Goal: Task Accomplishment & Management: Use online tool/utility

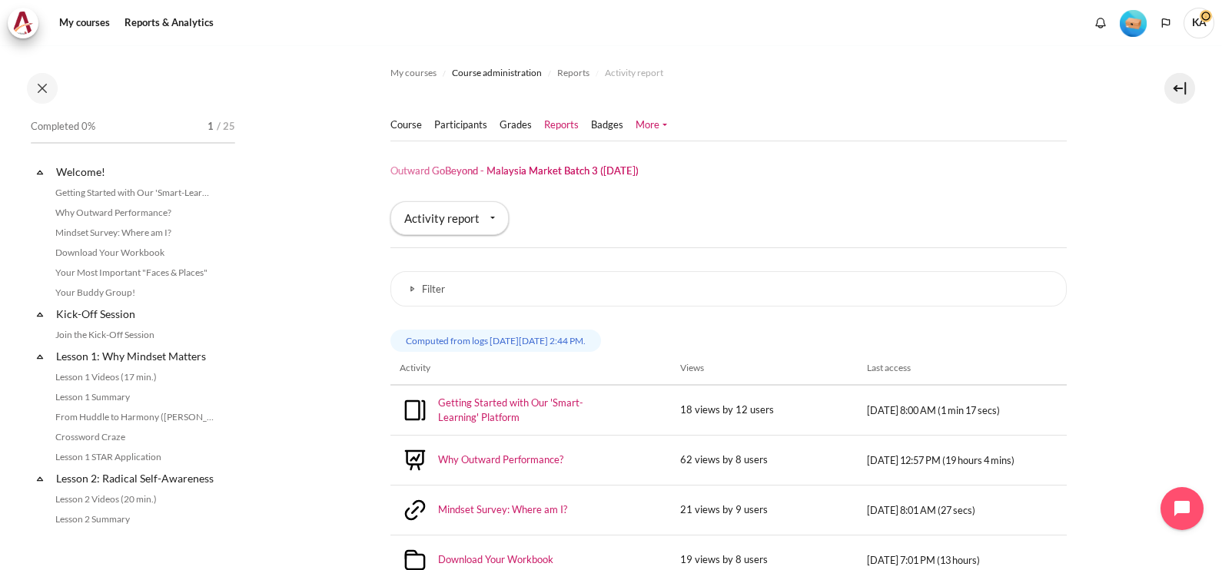
click at [647, 124] on link "More" at bounding box center [652, 125] width 32 height 15
click at [467, 127] on link "Participants" at bounding box center [460, 125] width 53 height 15
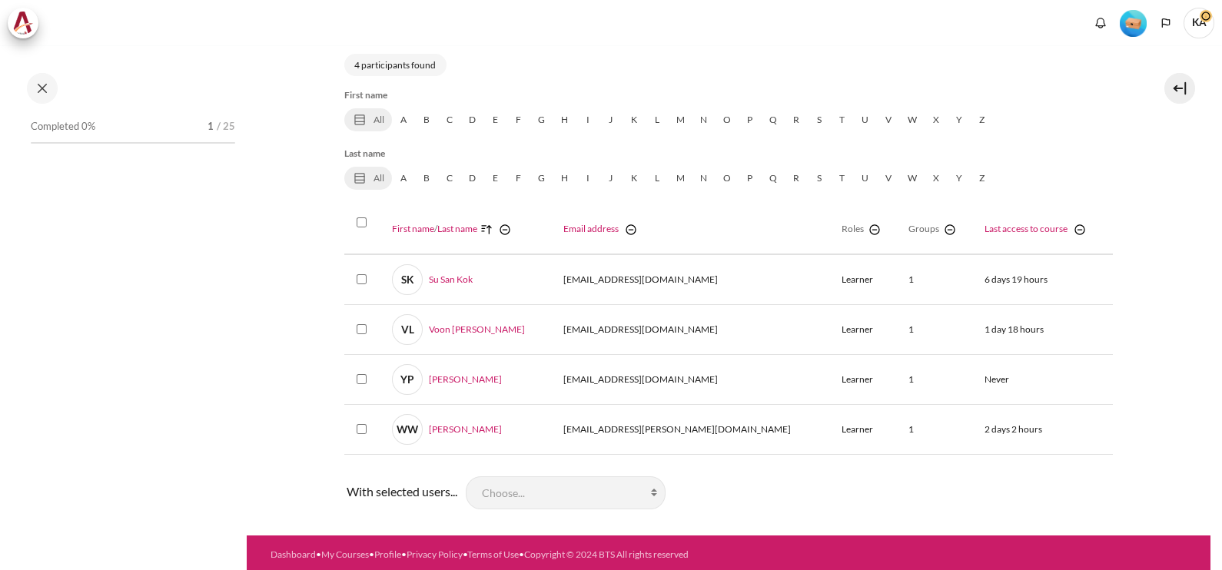
select select "groups"
select select "4961"
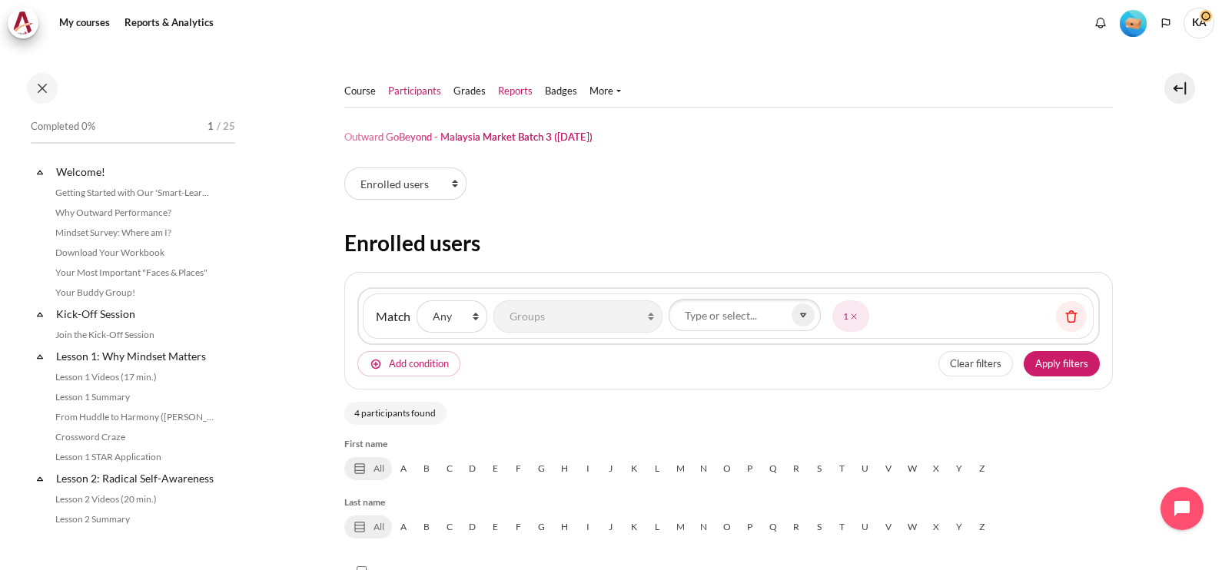
click at [514, 90] on link "Reports" at bounding box center [515, 91] width 35 height 15
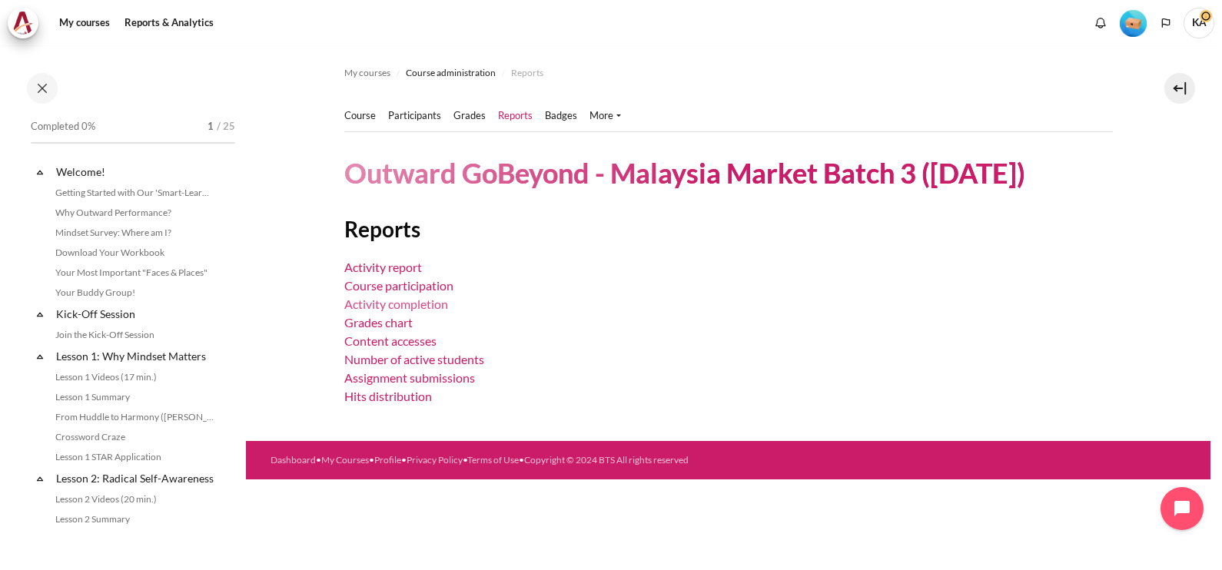
click at [403, 301] on link "Activity completion" at bounding box center [396, 304] width 104 height 15
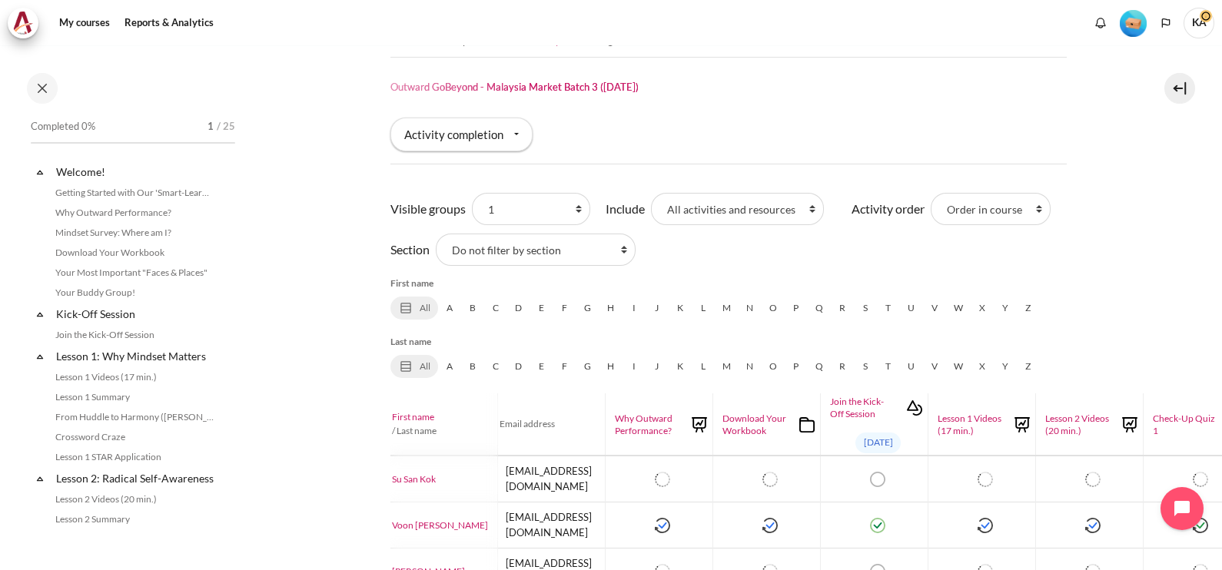
scroll to position [221, 0]
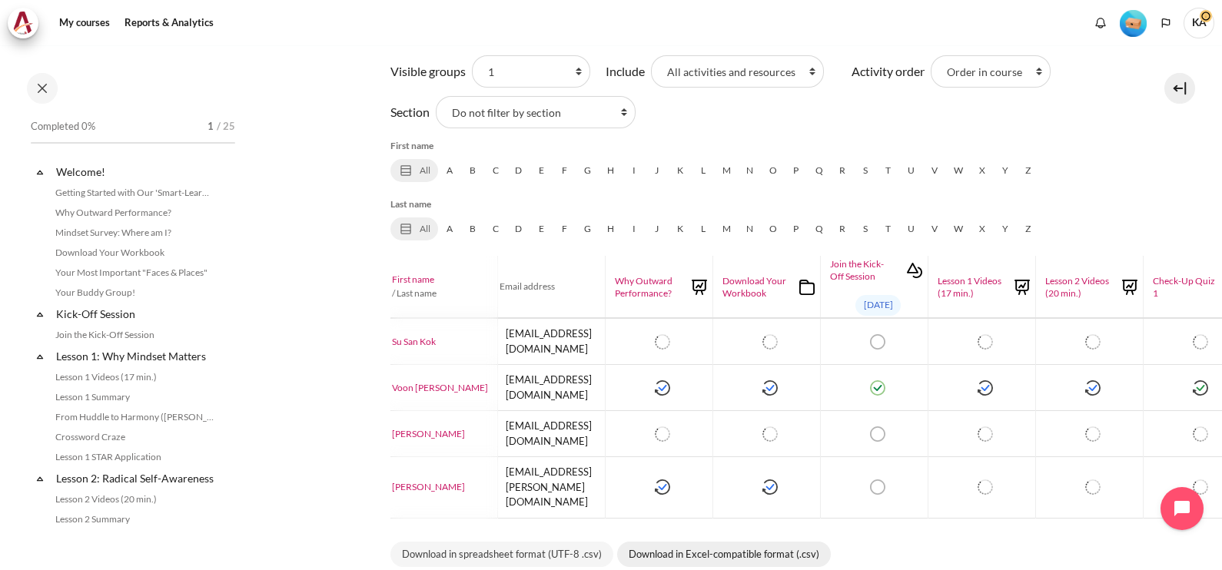
click at [701, 542] on link "Download in Excel-compatible format (.csv)" at bounding box center [724, 555] width 214 height 26
click at [526, 71] on select "All participants 1 2 3 3 4" at bounding box center [531, 71] width 118 height 32
select select "4962"
click at [472, 55] on select "All participants 1 2 3 3 4" at bounding box center [531, 71] width 118 height 32
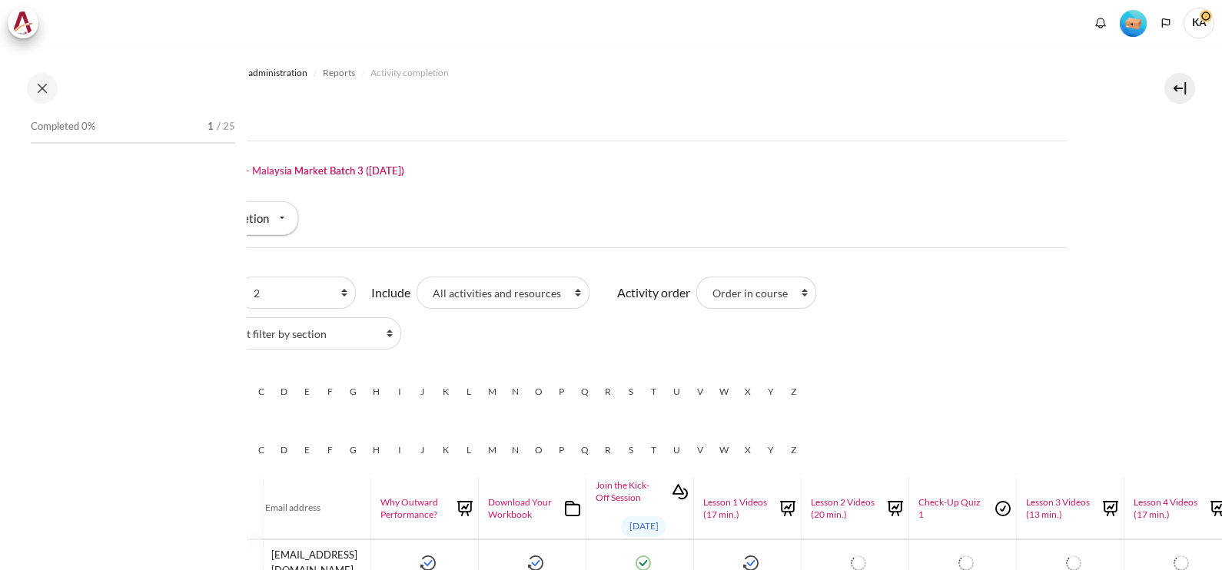
scroll to position [29, 0]
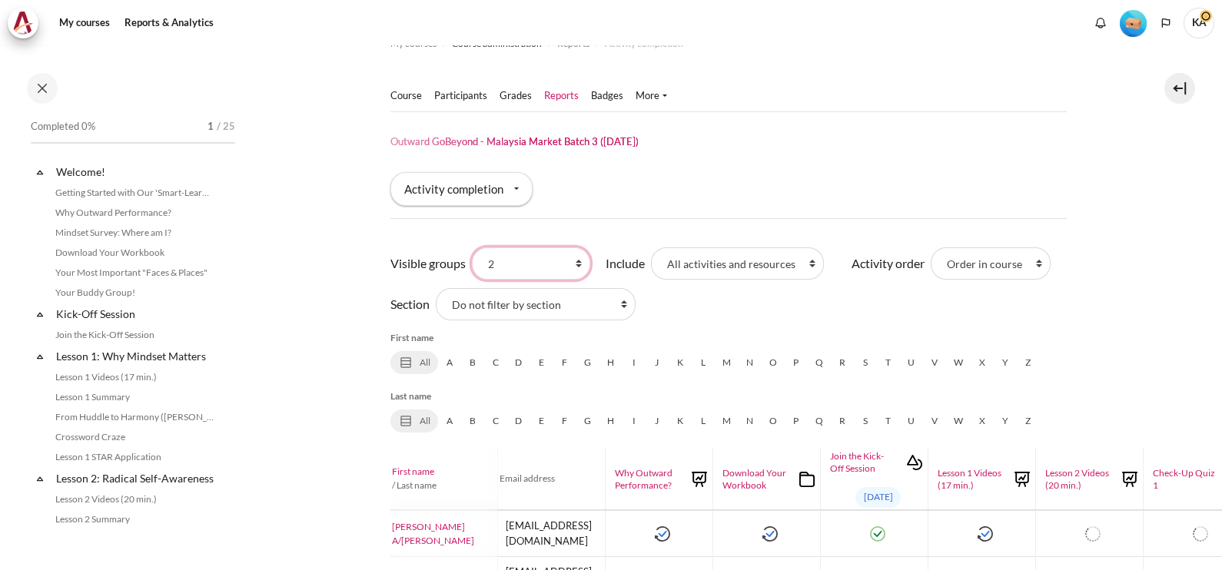
click at [498, 259] on select "All participants 1 2 3 3 4" at bounding box center [531, 263] width 118 height 32
select select "4979"
click at [472, 247] on select "All participants 1 2 3 3 4" at bounding box center [531, 263] width 118 height 32
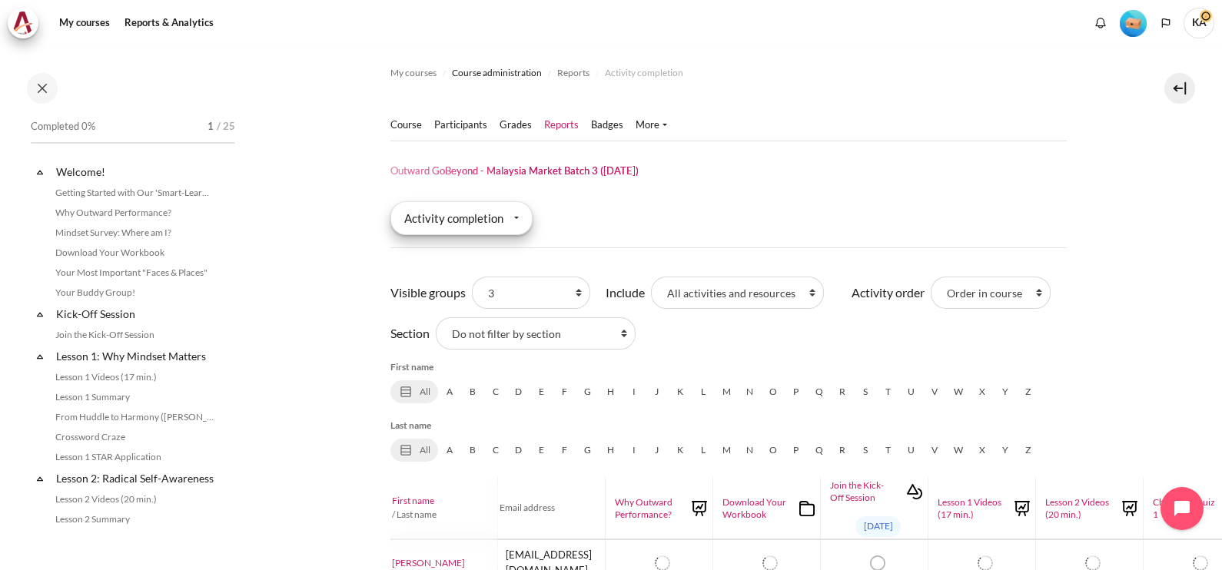
click at [480, 220] on div "Activity completion" at bounding box center [461, 218] width 142 height 34
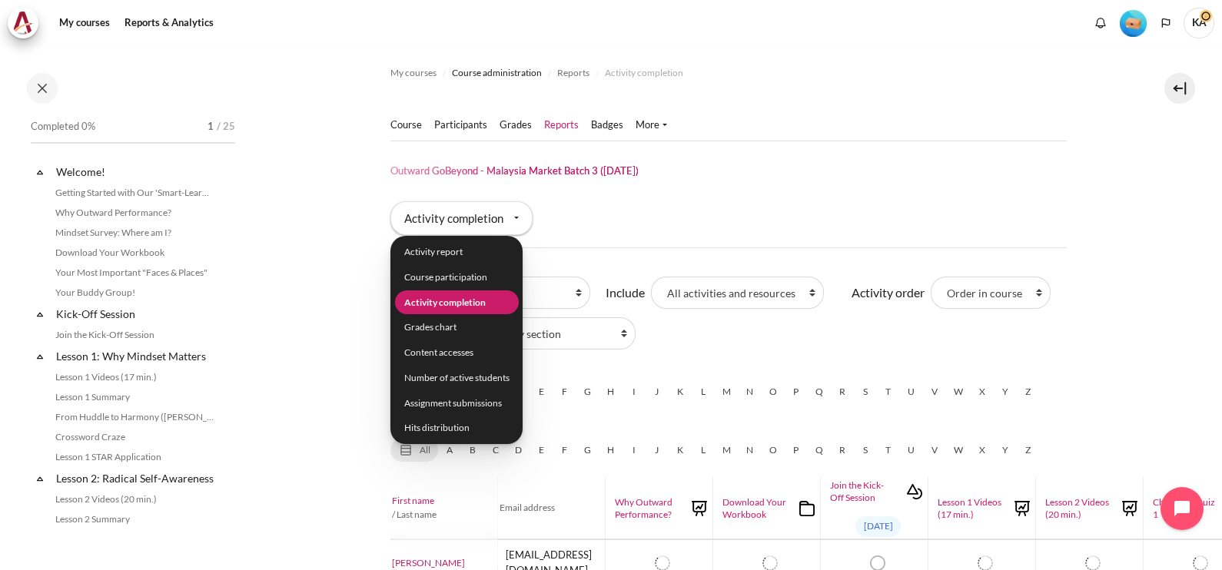
click at [780, 154] on div "Course Participants" at bounding box center [728, 144] width 676 height 68
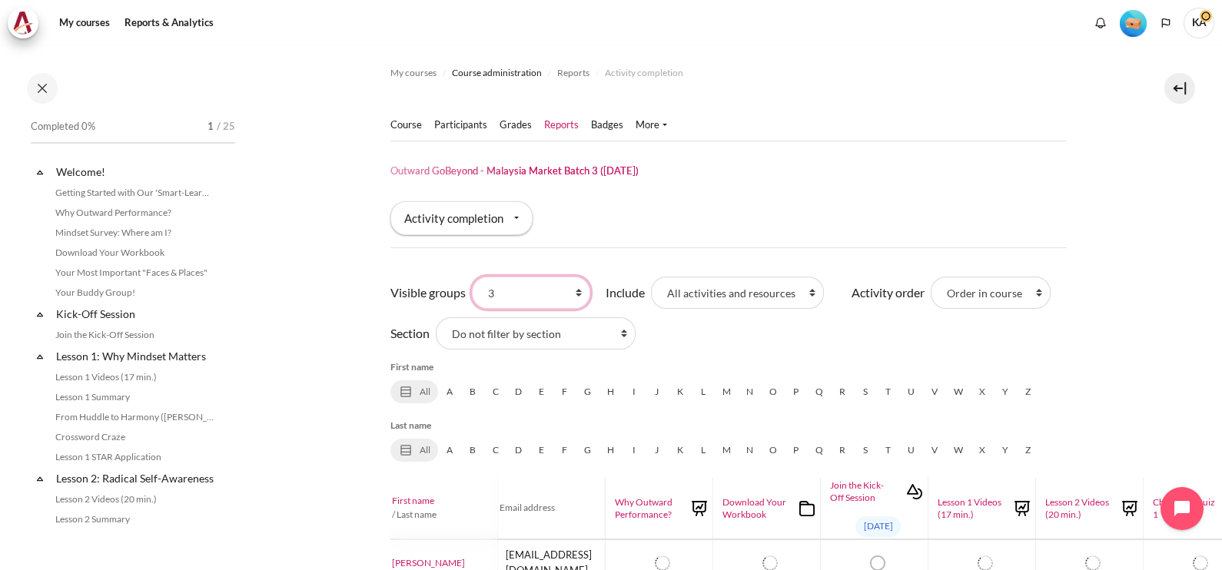
click at [543, 289] on select "All participants 1 2 3 3 4" at bounding box center [531, 293] width 118 height 32
select select "4963"
click at [472, 277] on select "All participants 1 2 3 3 4" at bounding box center [531, 293] width 118 height 32
drag, startPoint x: 503, startPoint y: 219, endPoint x: 903, endPoint y: 230, distance: 399.8
click at [915, 227] on div "Report type Activity completion Activity report Course participation Activity c…" at bounding box center [728, 224] width 676 height 46
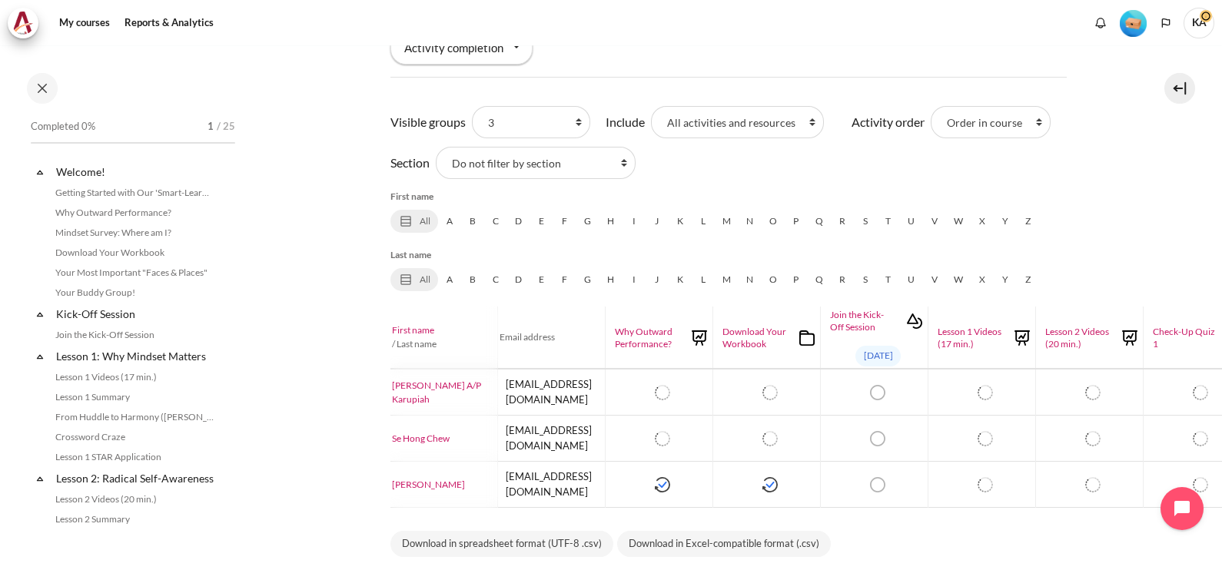
scroll to position [189, 0]
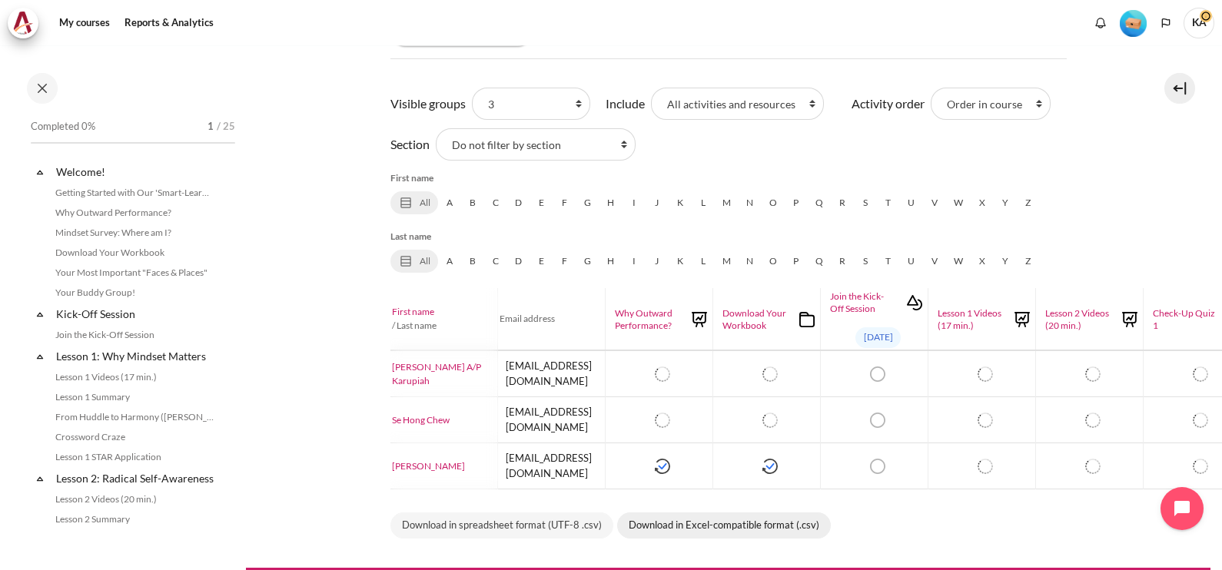
click at [689, 513] on link "Download in Excel-compatible format (.csv)" at bounding box center [724, 526] width 214 height 26
click at [337, 54] on section "My courses Course administration Reports Activity completion Course" at bounding box center [728, 212] width 872 height 712
